Goal: Task Accomplishment & Management: Manage account settings

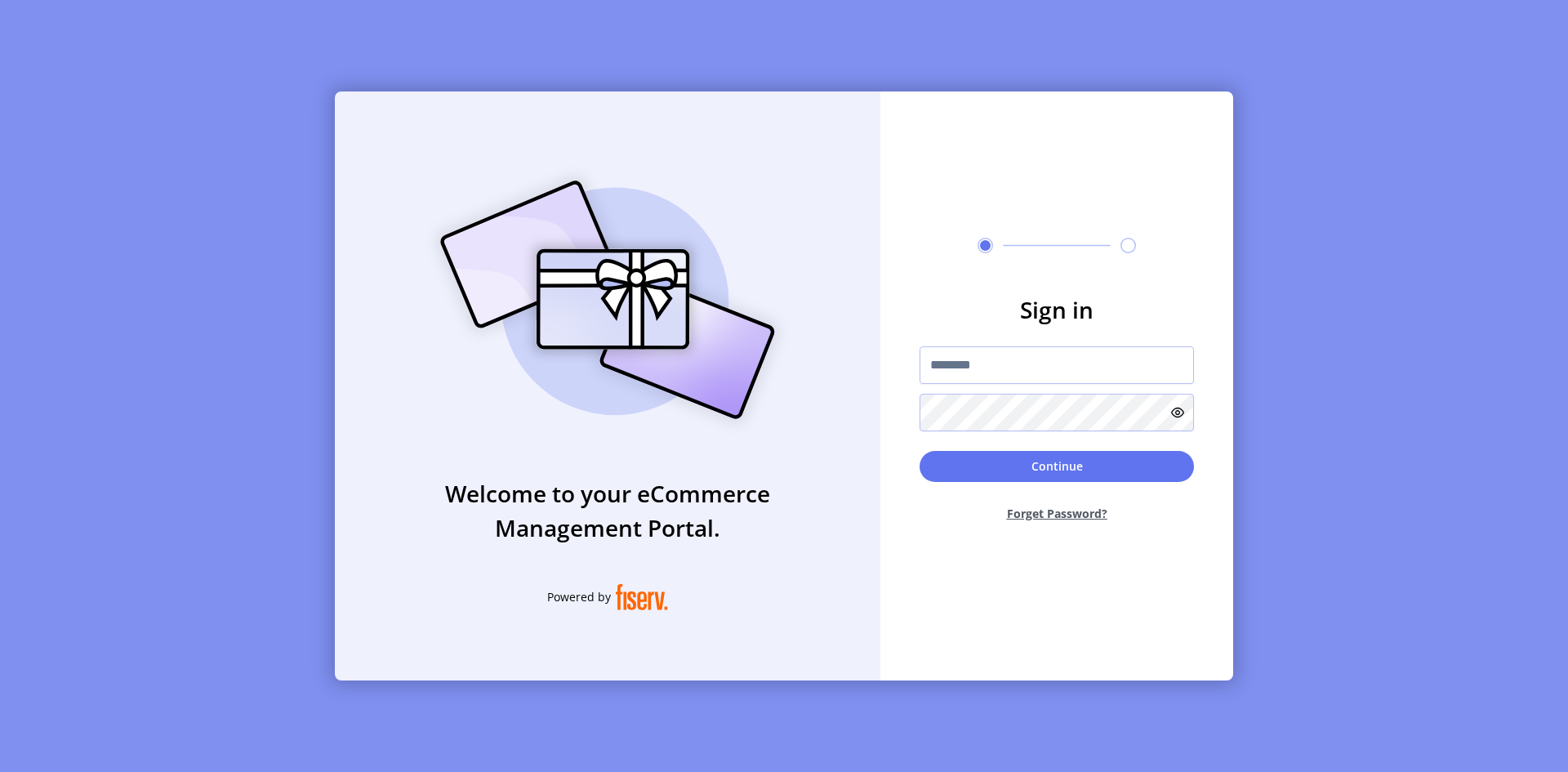
drag, startPoint x: 410, startPoint y: 467, endPoint x: 851, endPoint y: 685, distance: 491.9
click at [851, 685] on div "Welcome to your eCommerce Management Portal. Powered by Sign in Continue Forget…" at bounding box center [784, 386] width 1568 height 772
drag, startPoint x: 872, startPoint y: 682, endPoint x: 294, endPoint y: 104, distance: 817.4
click at [294, 104] on div "Welcome to your eCommerce Management Portal. Powered by Sign in Continue Forget…" at bounding box center [784, 386] width 1568 height 772
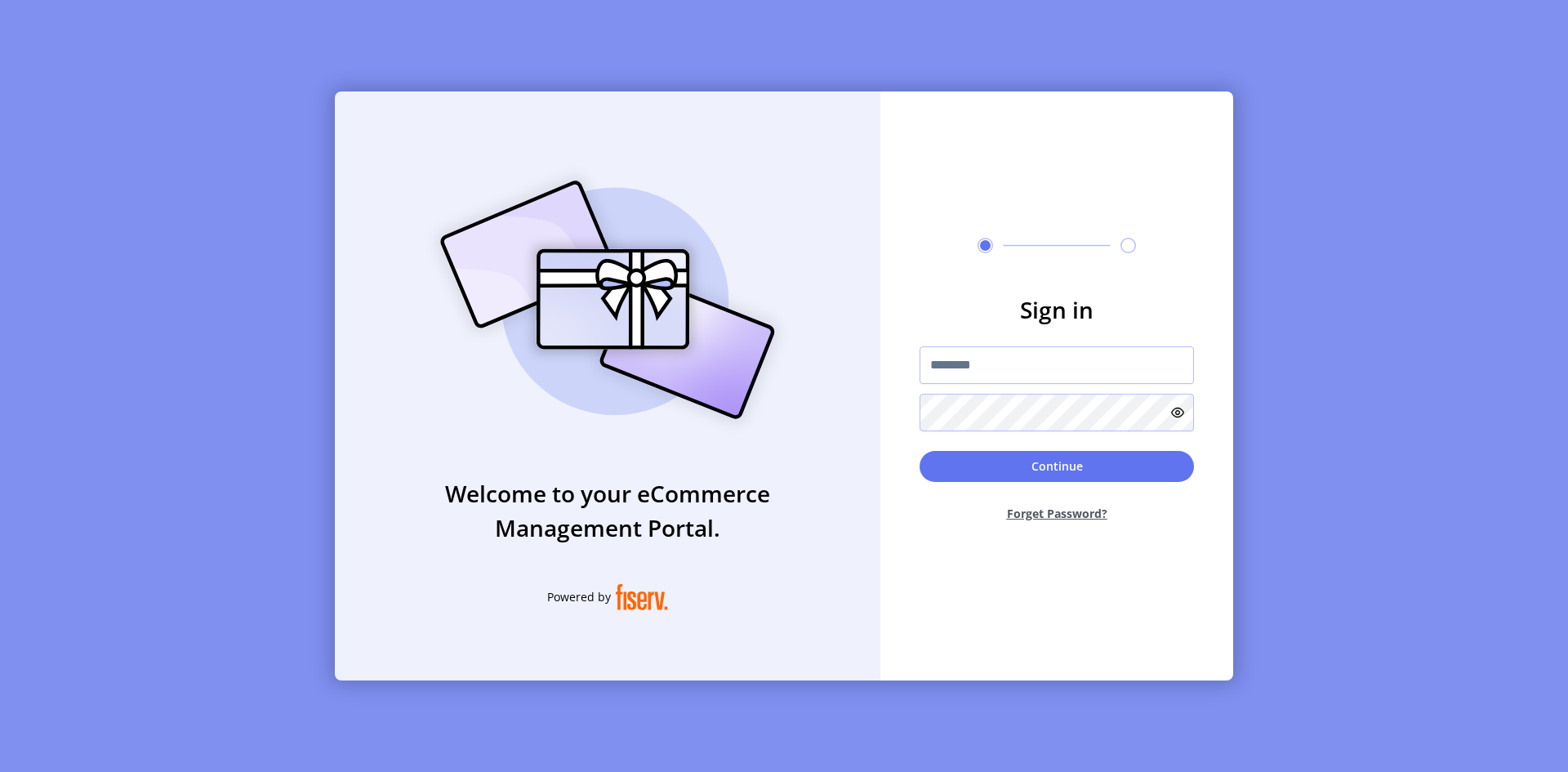
click at [248, 127] on div "Welcome to your eCommerce Management Portal. Powered by Sign in Continue Forget…" at bounding box center [784, 386] width 1568 height 772
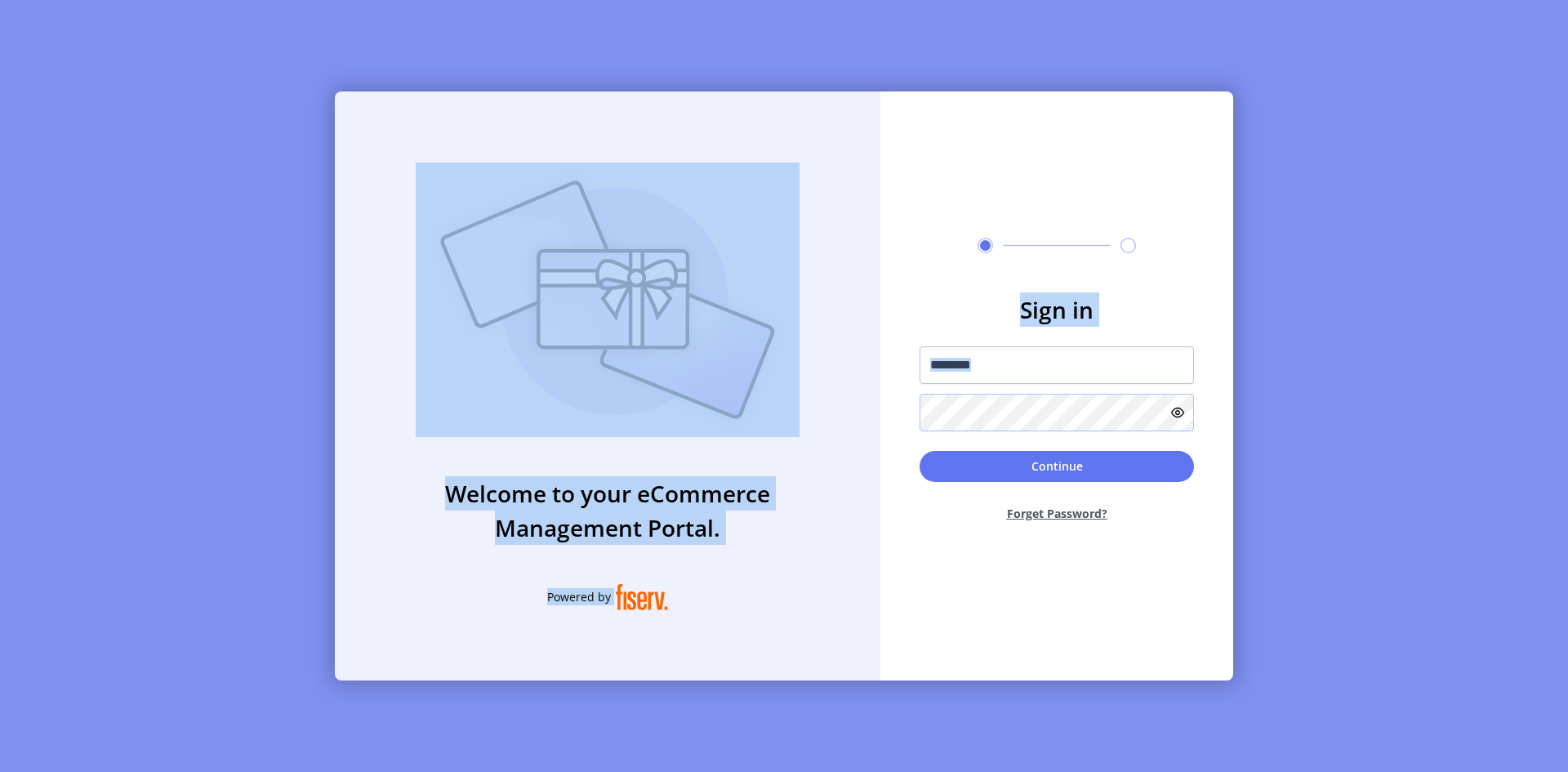
drag, startPoint x: 248, startPoint y: 127, endPoint x: 1196, endPoint y: 623, distance: 1069.9
click at [1196, 623] on div "Welcome to your eCommerce Management Portal. Powered by Sign in Continue Forget…" at bounding box center [784, 386] width 1568 height 772
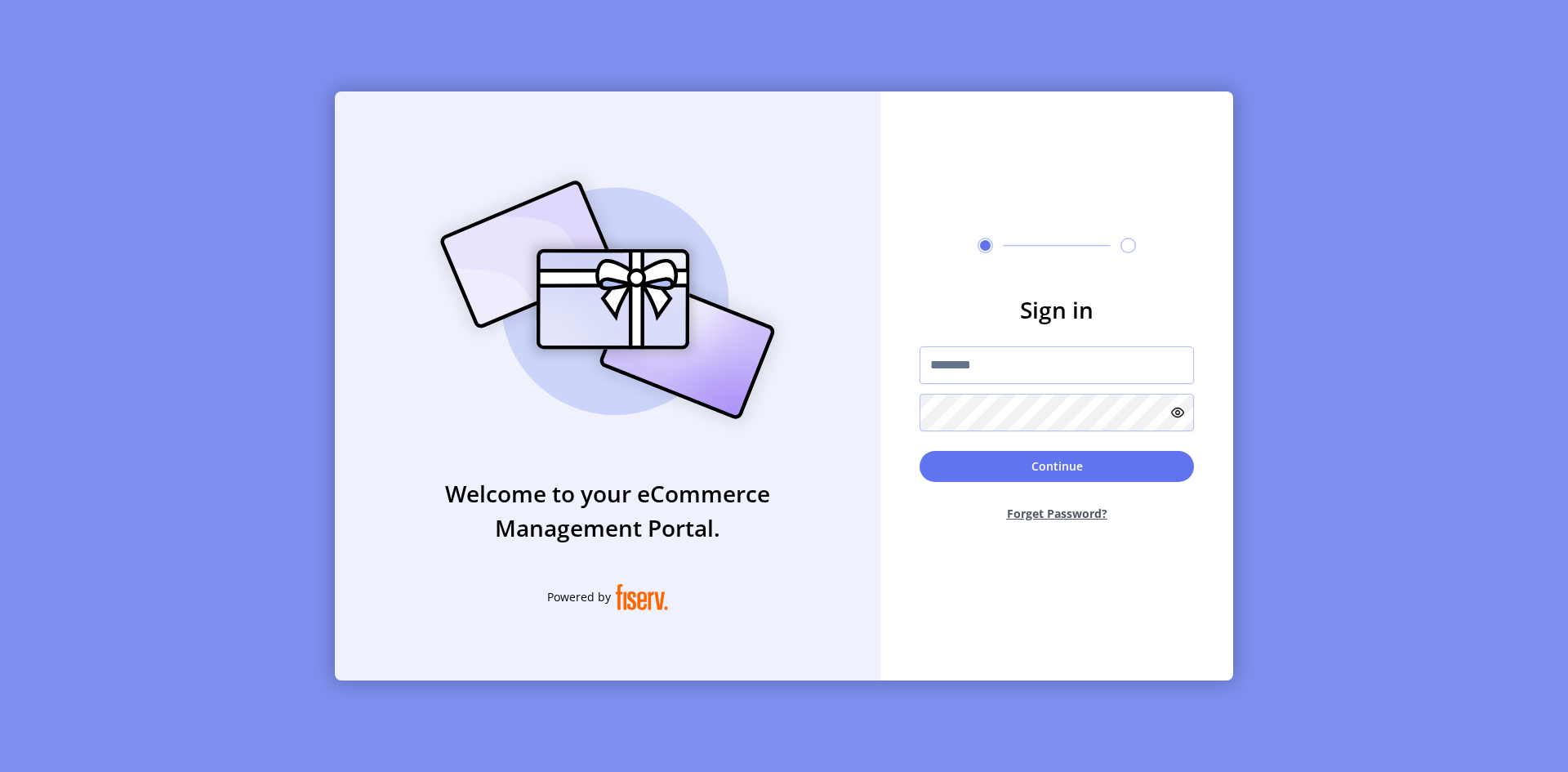
click at [1196, 623] on div "Sign in Continue Forget Password?" at bounding box center [1057, 386] width 353 height 589
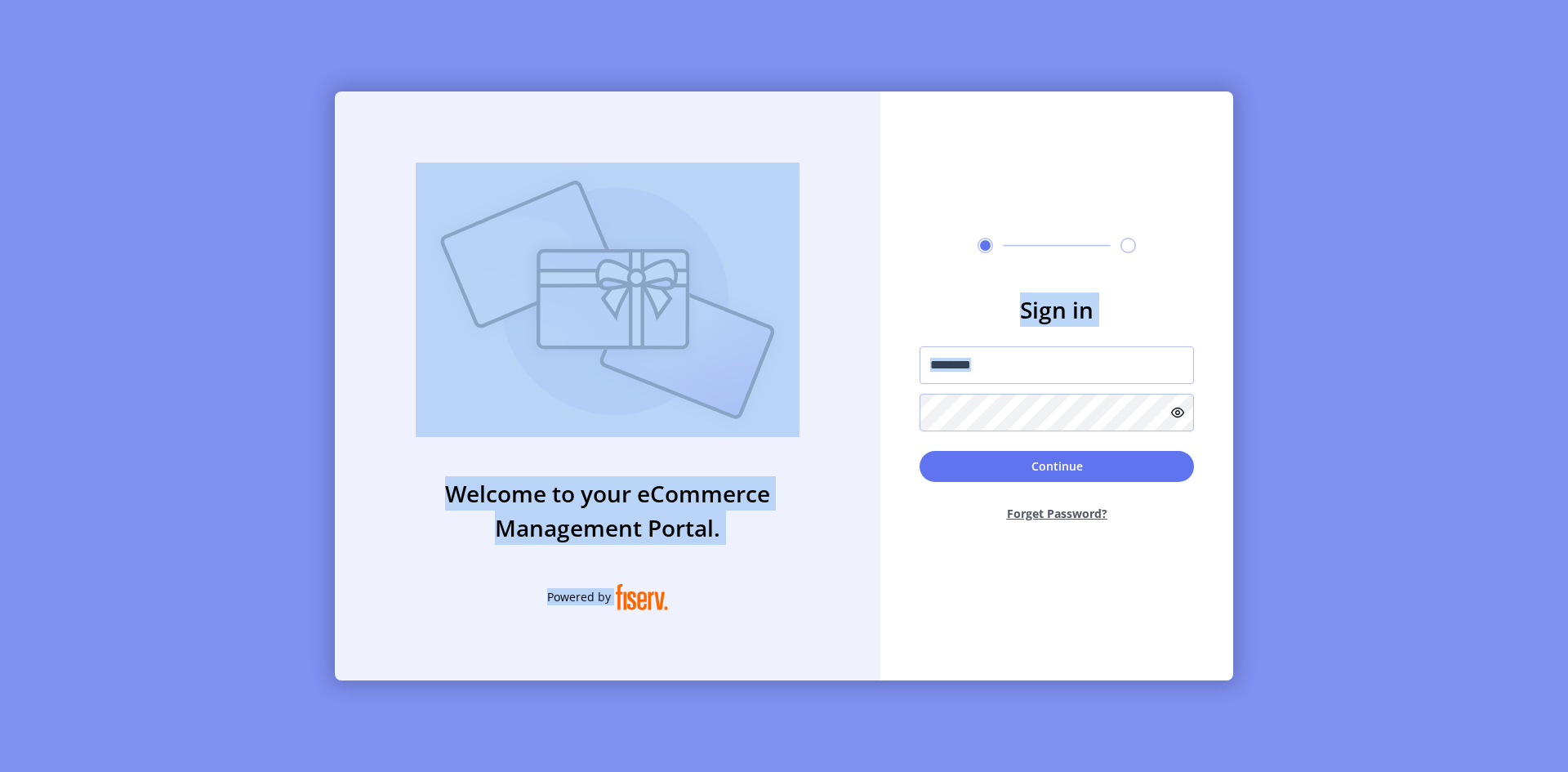
drag, startPoint x: 1196, startPoint y: 623, endPoint x: 172, endPoint y: 69, distance: 1164.3
click at [172, 69] on div "Welcome to your eCommerce Management Portal. Powered by Sign in Continue Forget…" at bounding box center [784, 386] width 1568 height 772
drag, startPoint x: 172, startPoint y: 69, endPoint x: 1134, endPoint y: 679, distance: 1139.1
click at [1134, 679] on div "Welcome to your eCommerce Management Portal. Powered by Sign in Continue Forget…" at bounding box center [784, 386] width 1568 height 772
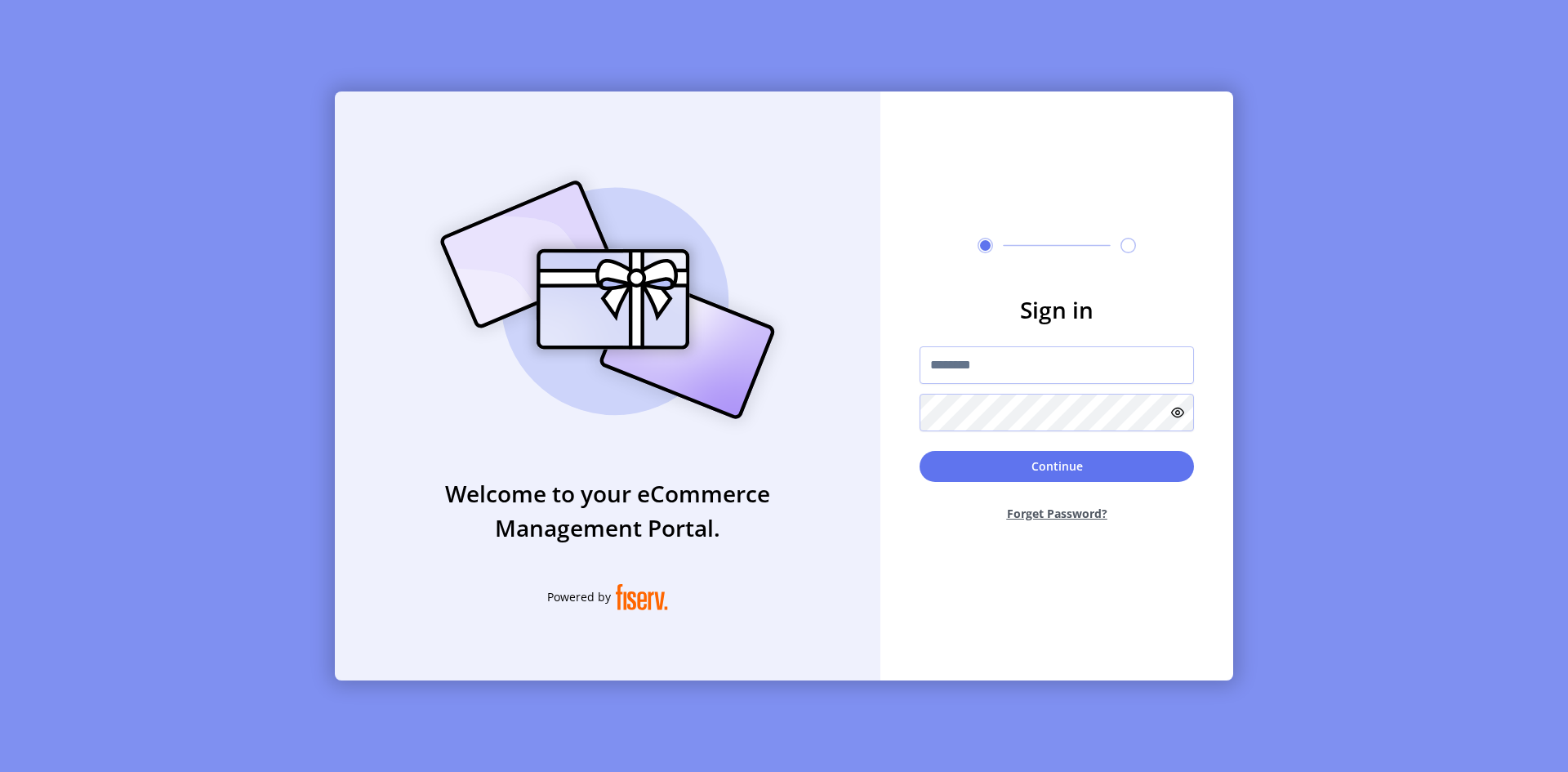
click at [1131, 676] on div "Sign in Continue Forget Password?" at bounding box center [1057, 386] width 353 height 589
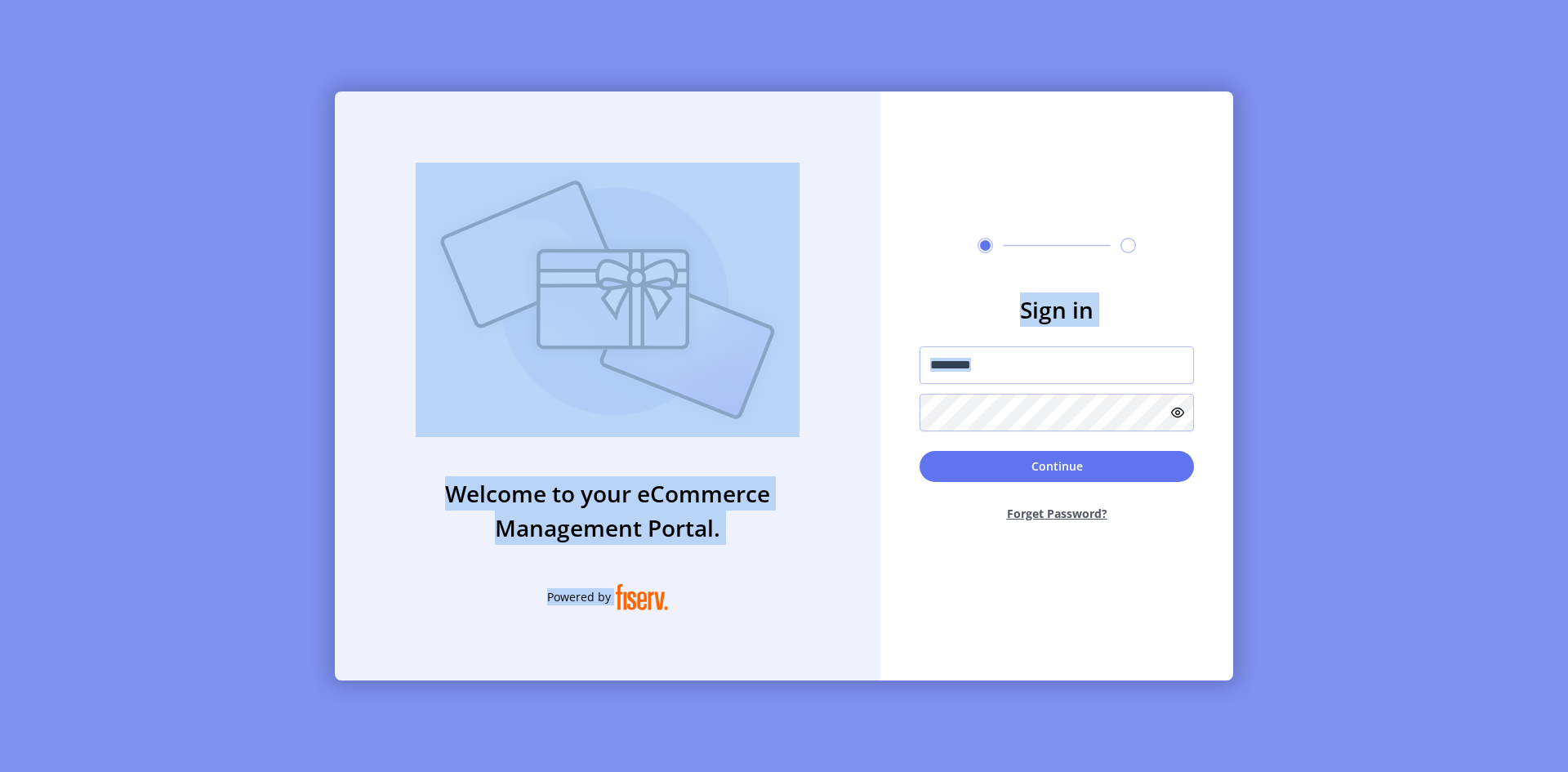
drag, startPoint x: 1131, startPoint y: 676, endPoint x: 383, endPoint y: 70, distance: 962.7
click at [383, 70] on div "Welcome to your eCommerce Management Portal. Powered by Sign in Continue Forget…" at bounding box center [784, 386] width 1568 height 772
